Goal: Feedback & Contribution: Leave review/rating

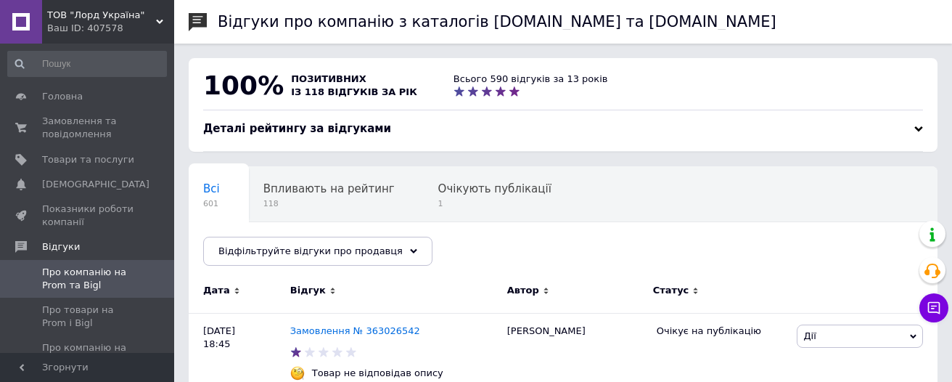
click at [381, 325] on link "Замовлення № 363026542" at bounding box center [355, 330] width 130 height 11
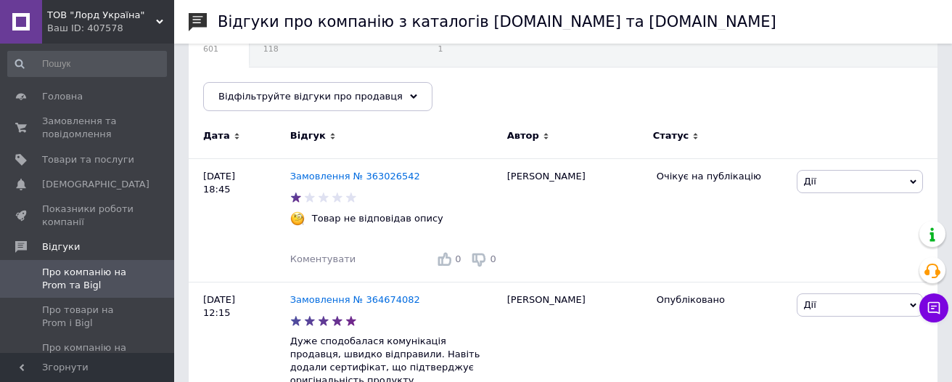
scroll to position [156, 0]
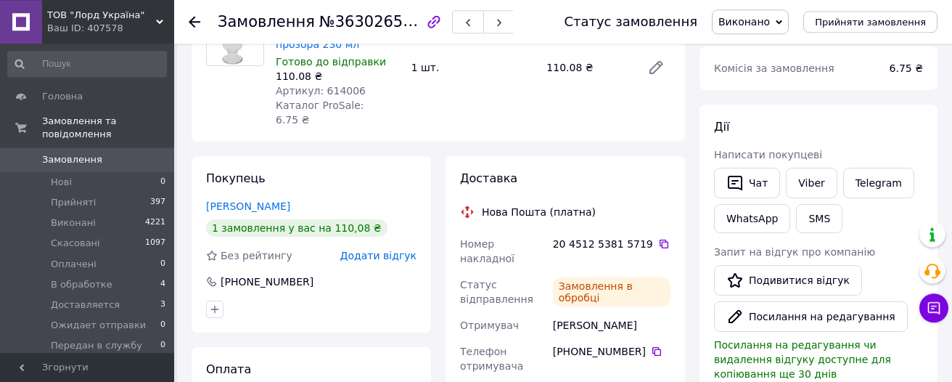
scroll to position [155, 0]
click at [809, 177] on link "Viber" at bounding box center [811, 182] width 51 height 30
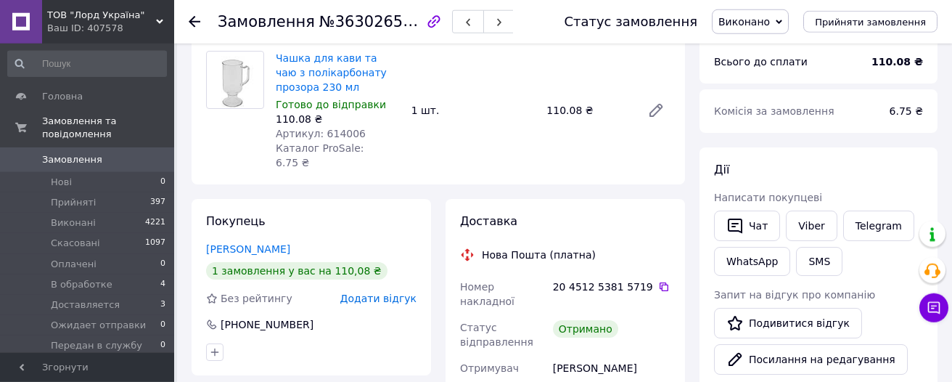
scroll to position [77, 0]
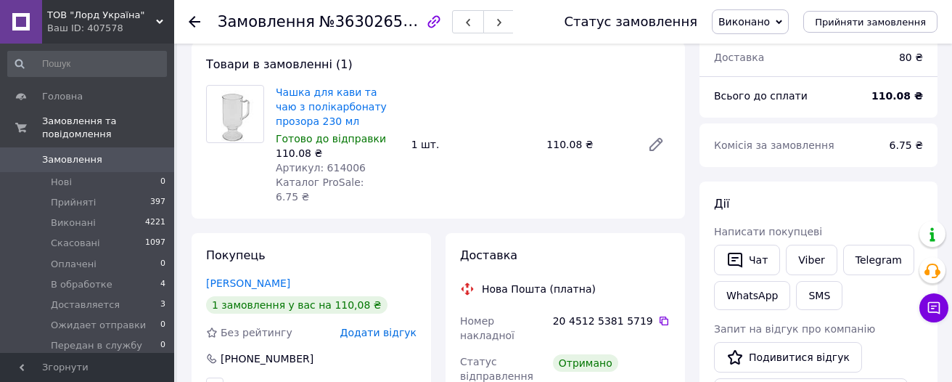
click at [406, 327] on span "Додати відгук" at bounding box center [378, 333] width 76 height 12
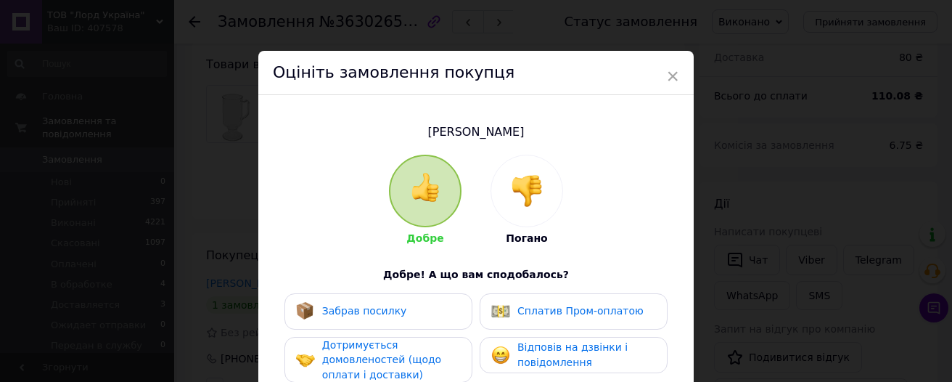
click at [524, 187] on img at bounding box center [527, 191] width 32 height 32
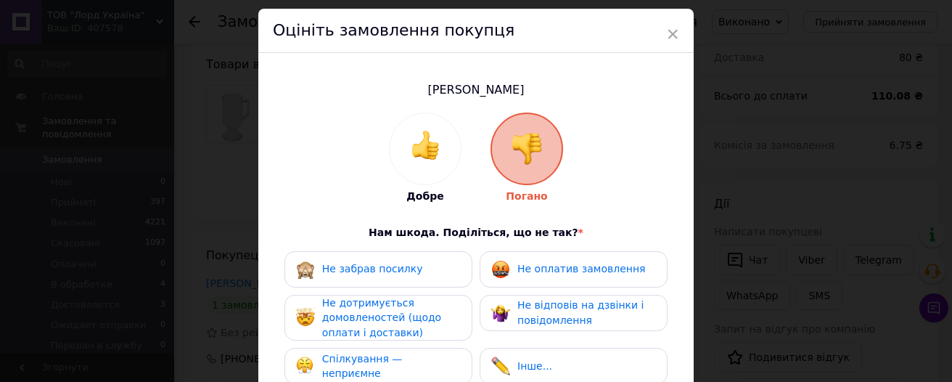
scroll to position [136, 0]
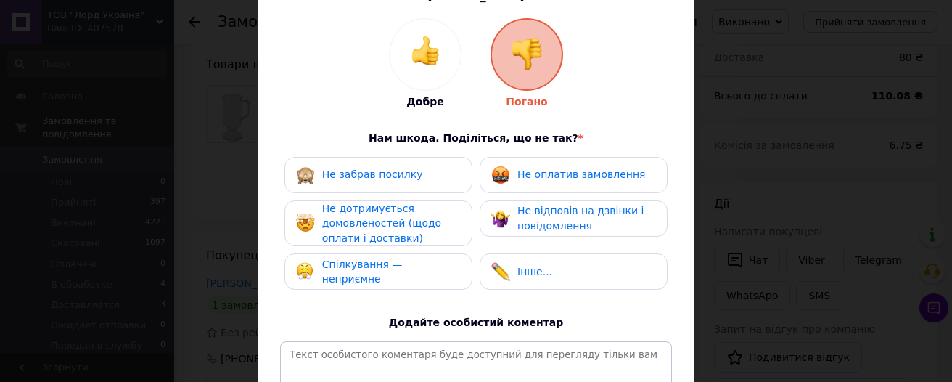
click at [388, 259] on div "Спілкування — неприємне" at bounding box center [379, 271] width 188 height 36
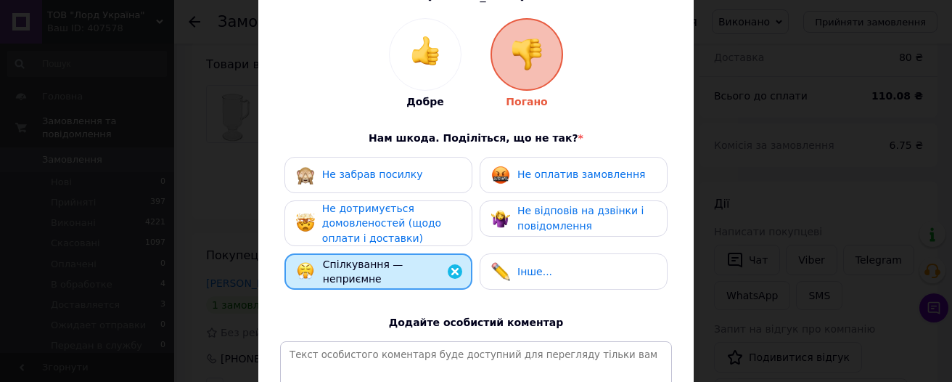
click at [559, 271] on div "Інше..." at bounding box center [573, 271] width 165 height 19
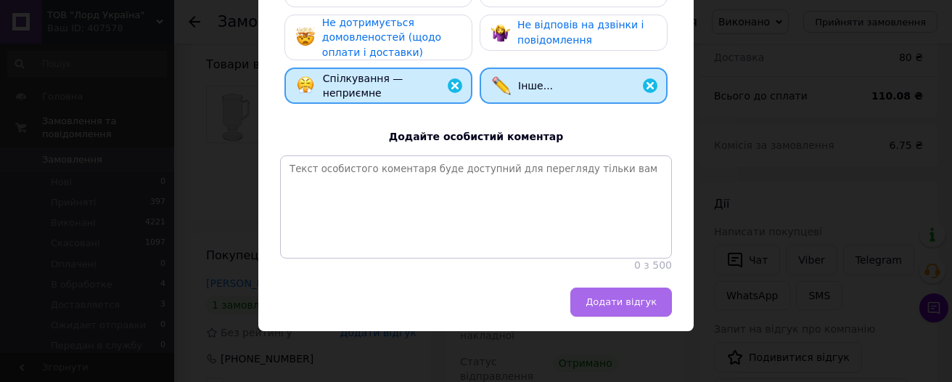
scroll to position [338, 0]
click at [655, 290] on button "Додати відгук" at bounding box center [622, 301] width 102 height 29
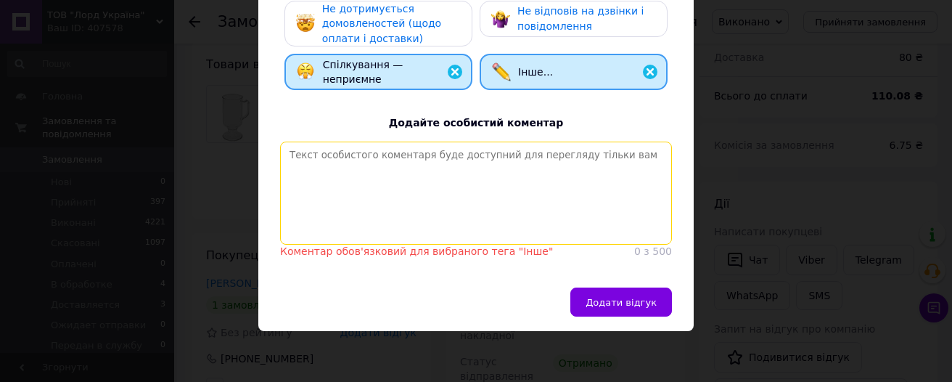
click at [356, 162] on textarea at bounding box center [476, 193] width 392 height 103
click at [320, 158] on textarea at bounding box center [476, 193] width 392 height 103
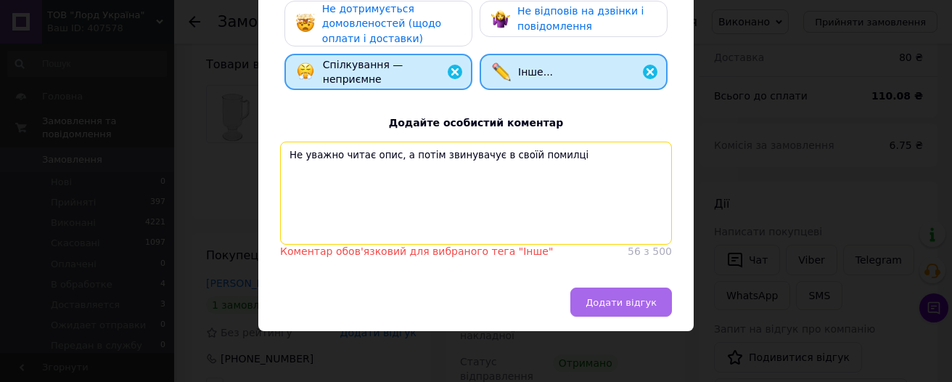
type textarea "Не уважно читає опис, а потім звинувачує в своїй помилці"
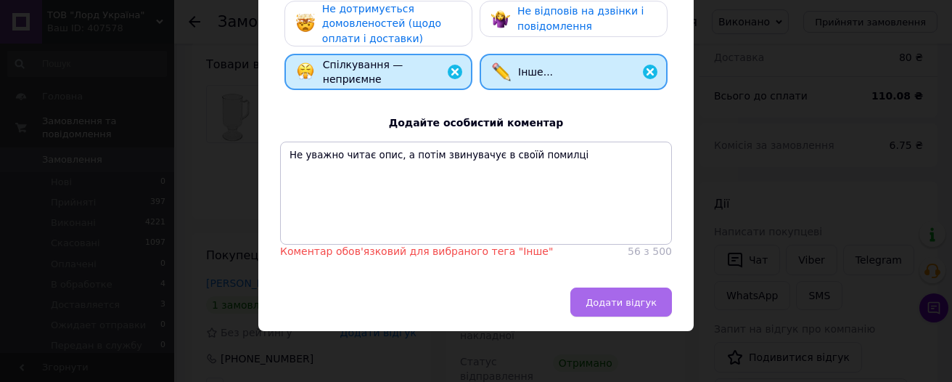
click at [648, 307] on button "Додати відгук" at bounding box center [622, 301] width 102 height 29
